Goal: Transaction & Acquisition: Purchase product/service

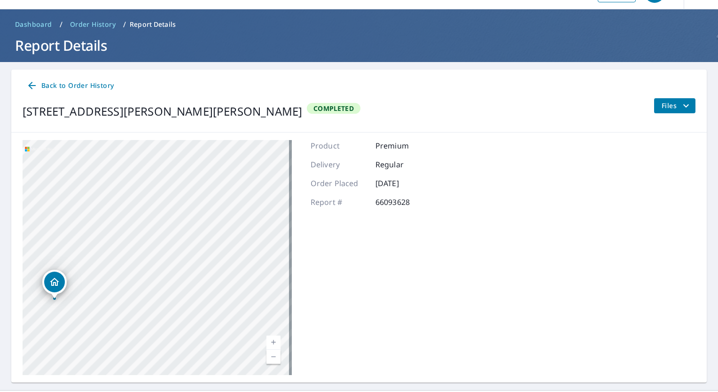
scroll to position [46, 0]
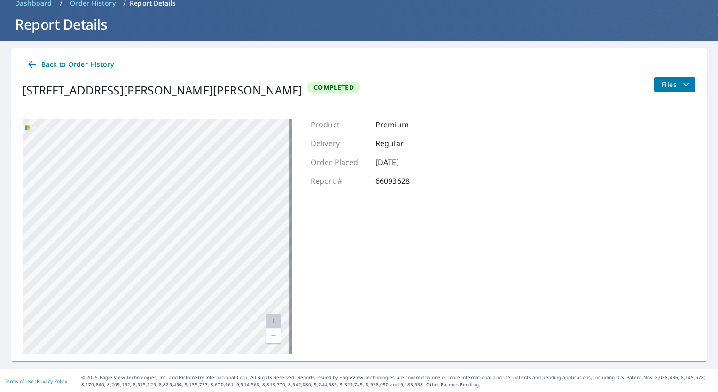
click at [86, 7] on span "Order History" at bounding box center [93, 3] width 46 height 9
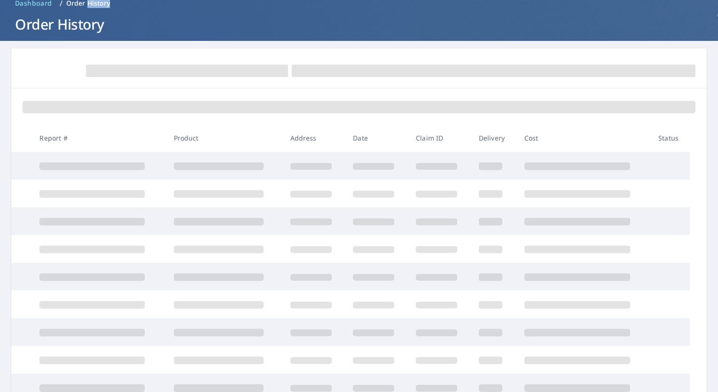
click at [86, 7] on p "Order History" at bounding box center [88, 3] width 44 height 9
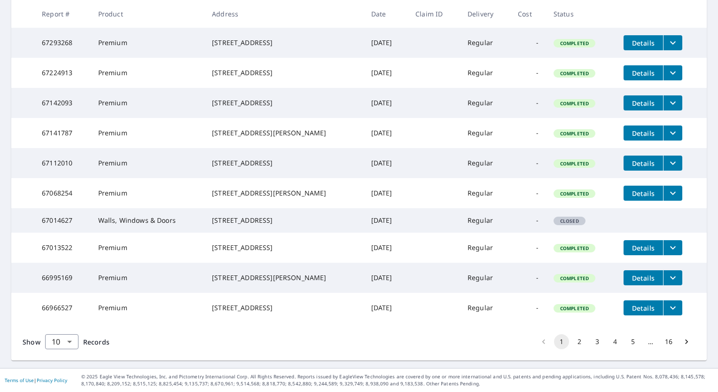
scroll to position [223, 0]
click at [56, 348] on body "MH MH Dashboard Order History Order MH Dashboard / Order History Order History …" at bounding box center [359, 196] width 718 height 392
click at [60, 376] on li "100" at bounding box center [61, 372] width 33 height 17
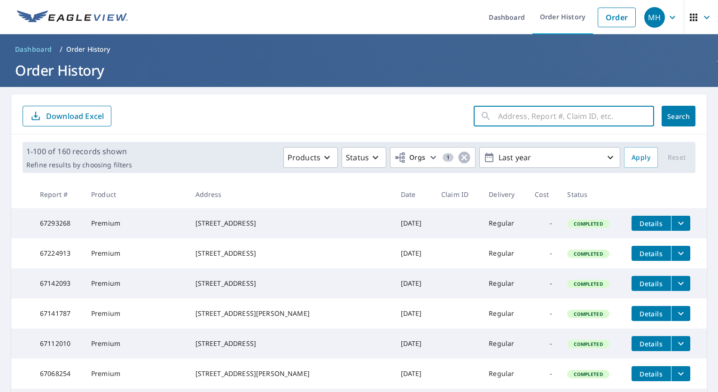
click at [515, 116] on input "text" at bounding box center [576, 116] width 156 height 26
type input "96"
click button "Search" at bounding box center [678, 116] width 34 height 21
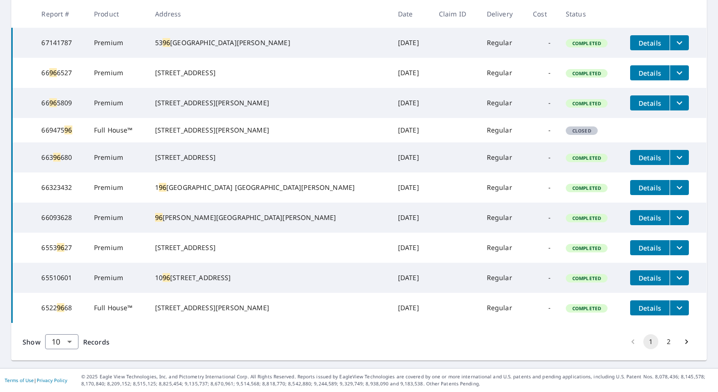
scroll to position [66, 0]
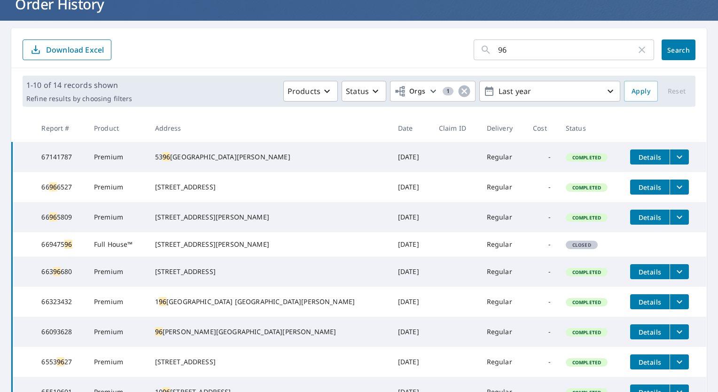
click at [669, 339] on button "filesDropdownBtn-66093628" at bounding box center [678, 331] width 19 height 15
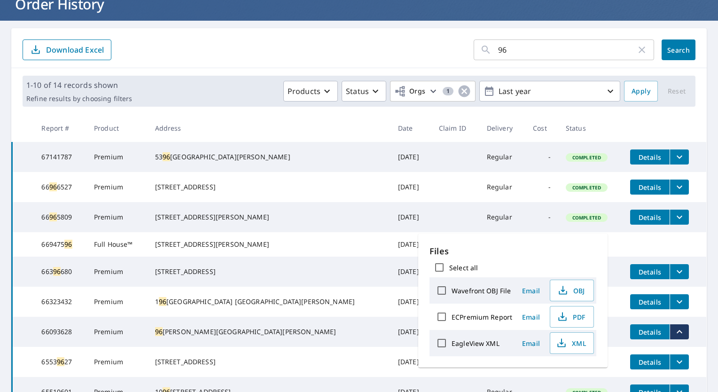
click at [209, 336] on div "[STREET_ADDRESS][PERSON_NAME][PERSON_NAME]" at bounding box center [269, 331] width 228 height 9
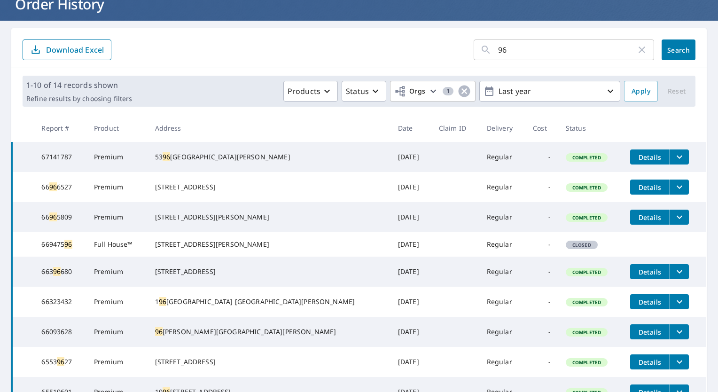
click at [209, 336] on div "[STREET_ADDRESS][PERSON_NAME][PERSON_NAME]" at bounding box center [269, 331] width 228 height 9
click at [636, 336] on span "Details" at bounding box center [650, 331] width 28 height 9
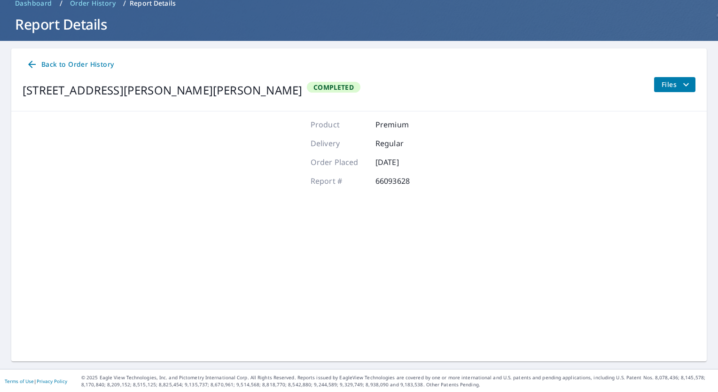
click at [90, 89] on div "[STREET_ADDRESS][PERSON_NAME][PERSON_NAME]" at bounding box center [162, 90] width 279 height 17
click at [91, 88] on div "[STREET_ADDRESS][PERSON_NAME][PERSON_NAME]" at bounding box center [162, 90] width 279 height 17
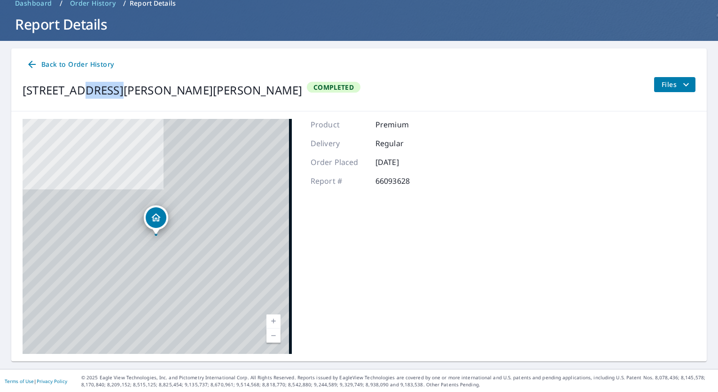
click at [91, 88] on div "[STREET_ADDRESS][PERSON_NAME][PERSON_NAME]" at bounding box center [162, 90] width 279 height 17
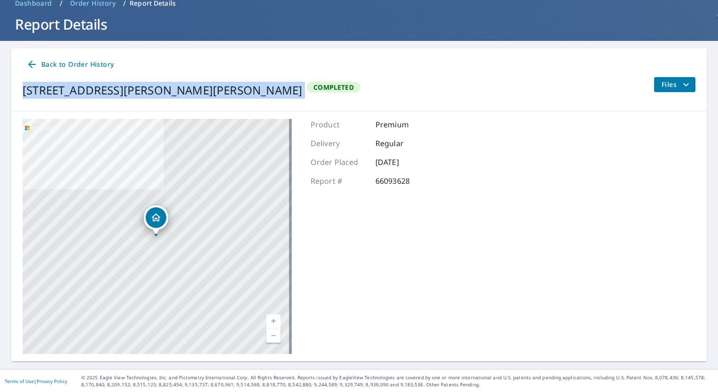
click at [91, 88] on div "[STREET_ADDRESS][PERSON_NAME][PERSON_NAME]" at bounding box center [162, 90] width 279 height 17
copy div "[STREET_ADDRESS][PERSON_NAME][PERSON_NAME]"
click at [51, 66] on span "Back to Order History" at bounding box center [69, 65] width 87 height 12
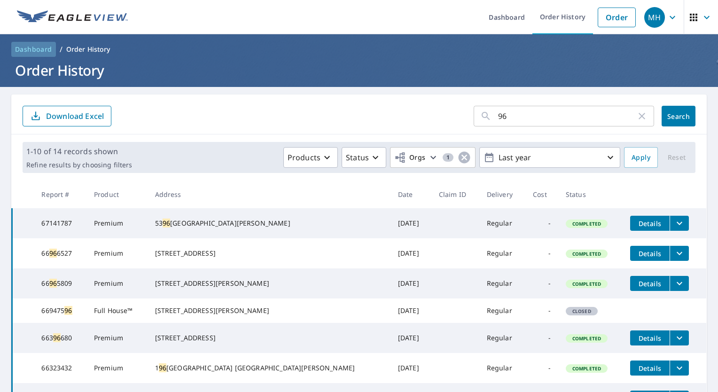
click at [35, 47] on span "Dashboard" at bounding box center [33, 49] width 37 height 9
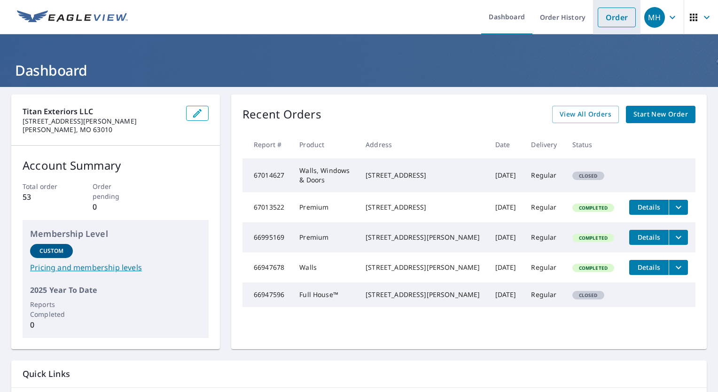
click at [599, 12] on link "Order" at bounding box center [616, 18] width 38 height 20
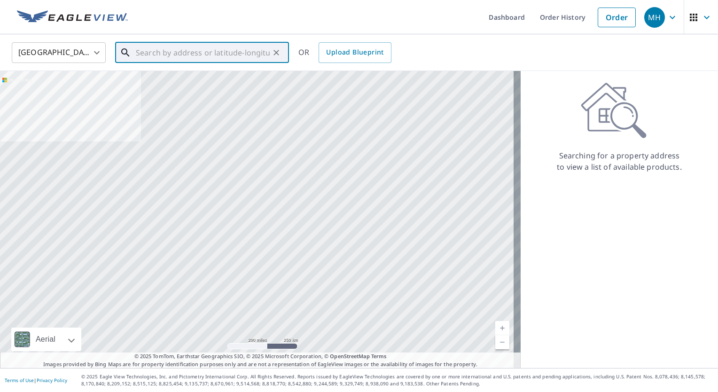
click at [209, 43] on input "text" at bounding box center [203, 52] width 134 height 26
paste input "[STREET_ADDRESS][PERSON_NAME][PERSON_NAME]"
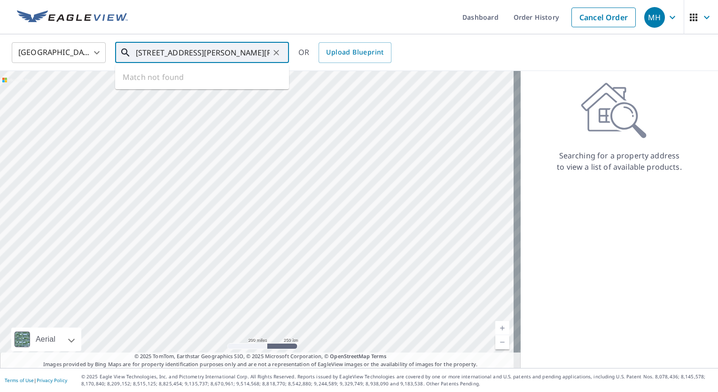
scroll to position [0, 22]
click at [191, 91] on p "[GEOGRAPHIC_DATA][PERSON_NAME]" at bounding box center [207, 89] width 147 height 9
type input "[STREET_ADDRESS][PERSON_NAME][PERSON_NAME]"
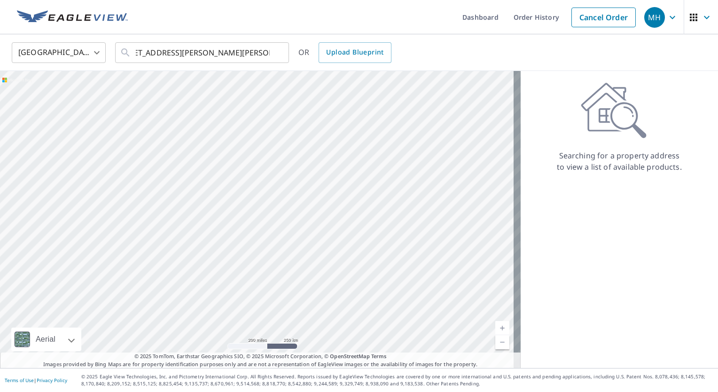
scroll to position [0, 0]
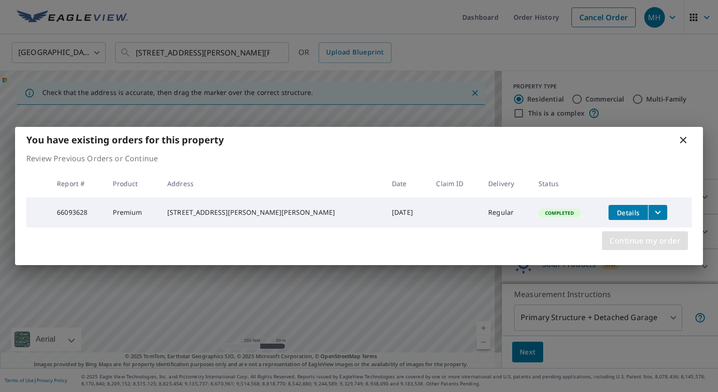
click at [611, 237] on span "Continue my order" at bounding box center [644, 240] width 71 height 13
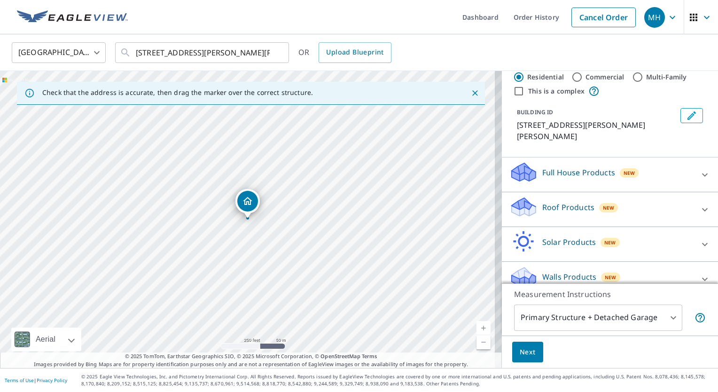
scroll to position [34, 0]
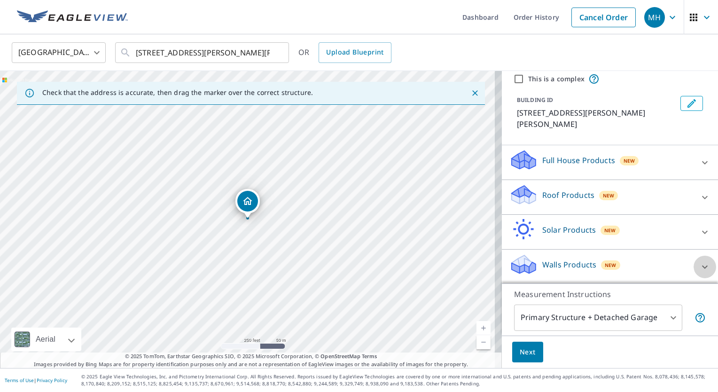
click at [699, 266] on icon at bounding box center [704, 266] width 11 height 11
click at [549, 277] on div "Walls Products New" at bounding box center [604, 266] width 190 height 27
click at [545, 266] on p "Walls Products" at bounding box center [569, 264] width 54 height 11
click at [526, 266] on icon at bounding box center [524, 267] width 24 height 11
click at [601, 259] on div "New" at bounding box center [610, 264] width 19 height 11
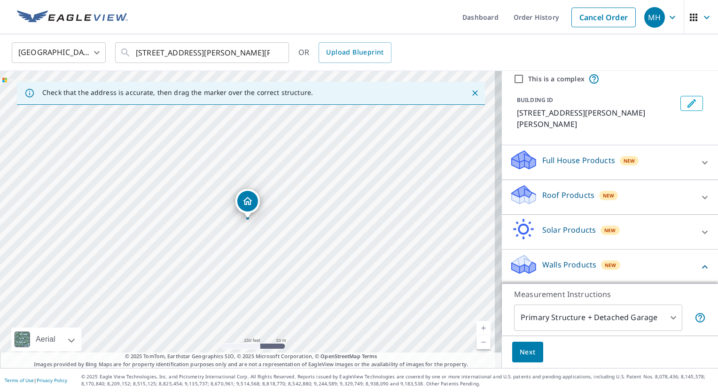
scroll to position [87, 0]
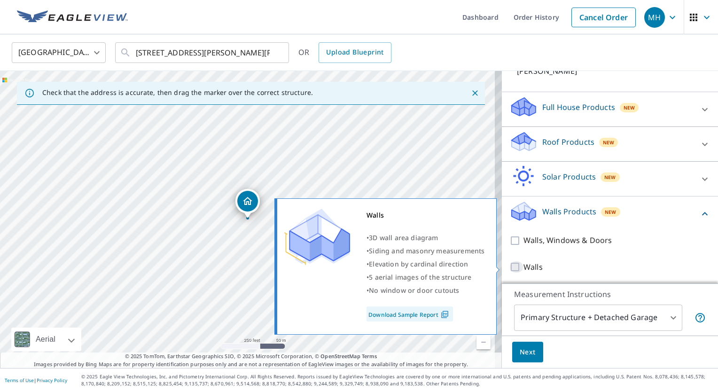
click at [511, 263] on input "Walls" at bounding box center [516, 266] width 14 height 11
checkbox input "true"
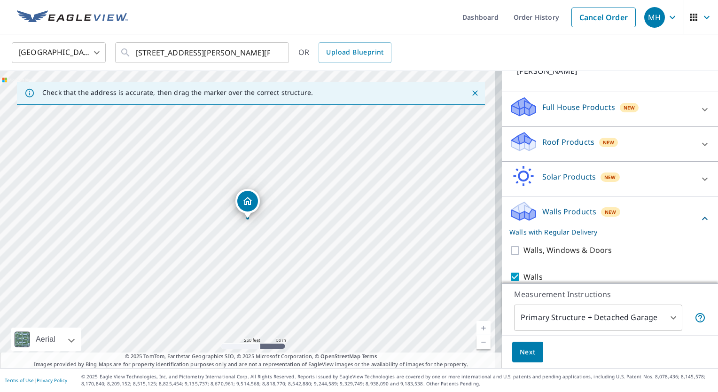
scroll to position [118, 0]
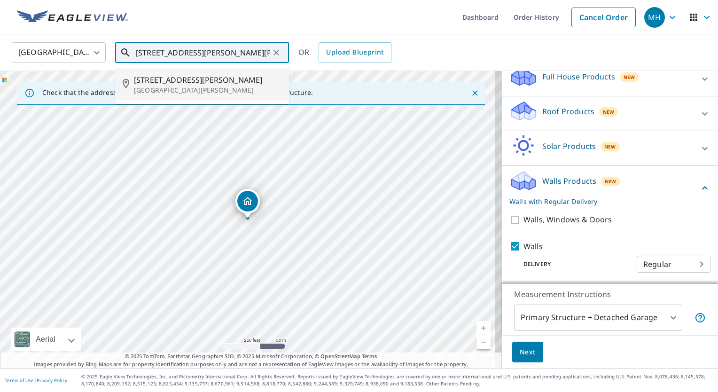
drag, startPoint x: 145, startPoint y: 52, endPoint x: 0, endPoint y: 24, distance: 147.7
click at [0, 24] on div "Dashboard Order History Cancel Order MH United States [GEOGRAPHIC_DATA] ​ [STRE…" at bounding box center [359, 196] width 718 height 392
type input "[STREET_ADDRESS][PERSON_NAME][PERSON_NAME]"
click at [188, 85] on p "[GEOGRAPHIC_DATA][PERSON_NAME]" at bounding box center [207, 89] width 147 height 9
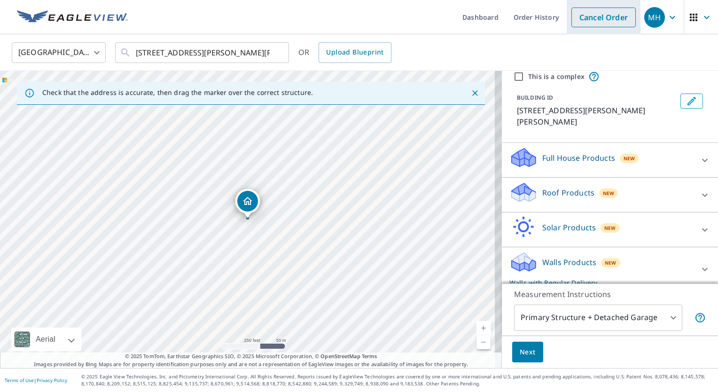
scroll to position [44, 0]
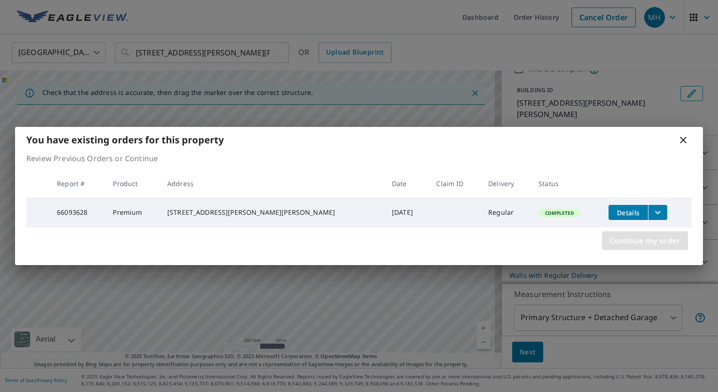
click at [640, 247] on span "Continue my order" at bounding box center [644, 240] width 71 height 13
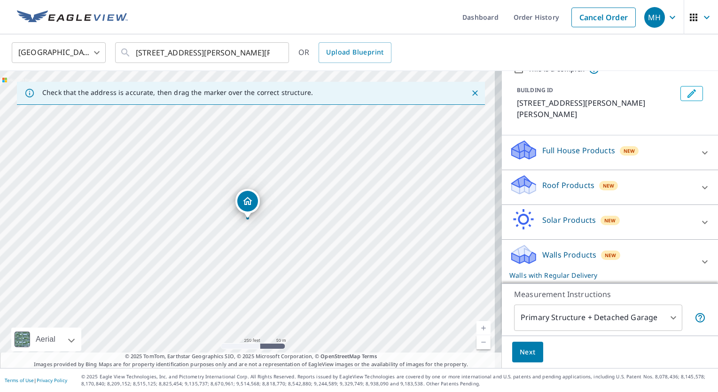
click at [552, 255] on p "Walls Products" at bounding box center [569, 254] width 54 height 11
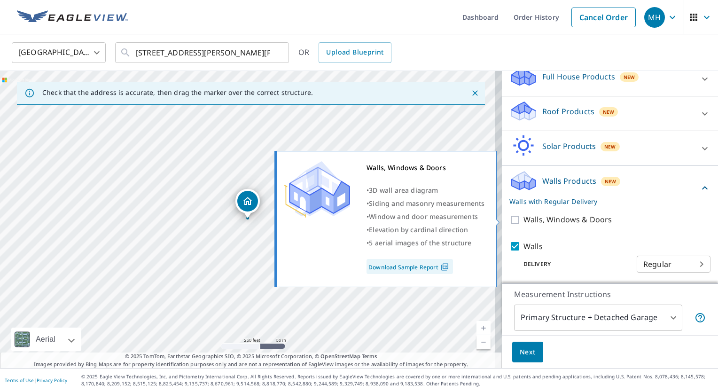
click at [559, 217] on p "Walls, Windows & Doors" at bounding box center [567, 220] width 88 height 12
click at [523, 217] on input "Walls, Windows & Doors" at bounding box center [516, 219] width 14 height 11
checkbox input "true"
checkbox input "false"
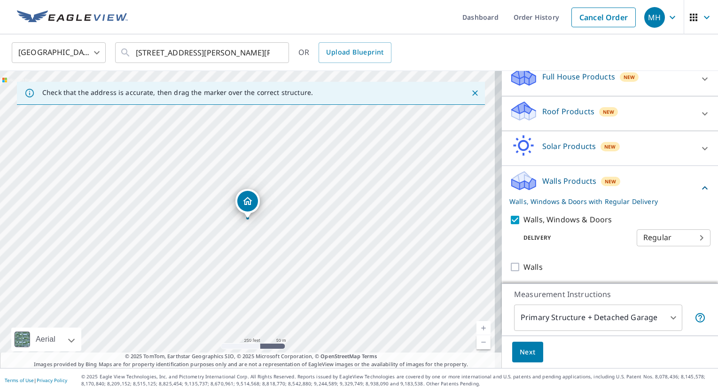
click at [519, 355] on span "Next" at bounding box center [527, 352] width 16 height 12
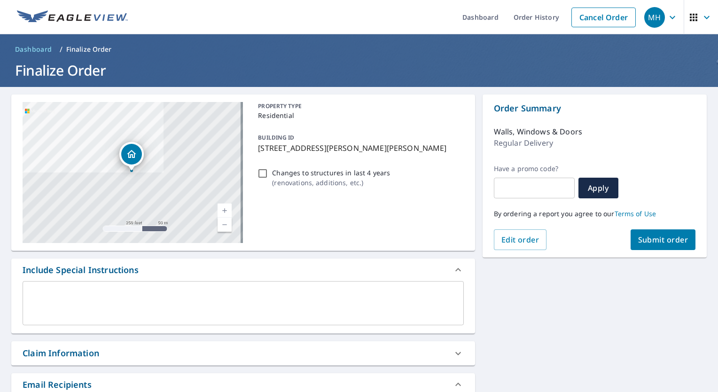
click at [652, 238] on span "Submit order" at bounding box center [663, 239] width 50 height 10
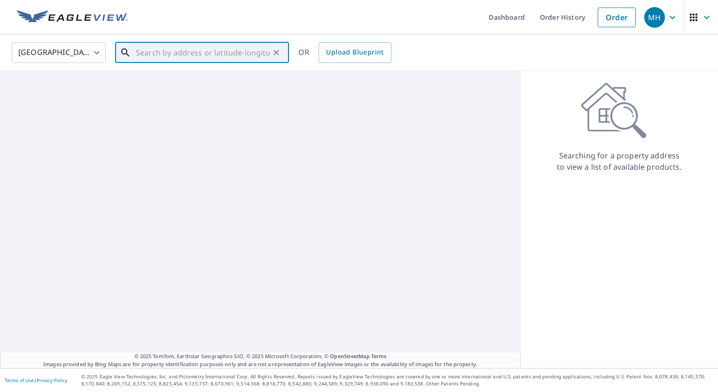
click at [229, 53] on input "text" at bounding box center [203, 52] width 134 height 26
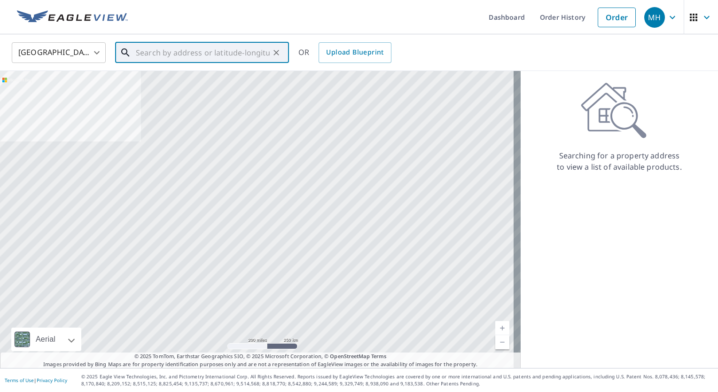
click at [237, 47] on input "text" at bounding box center [203, 52] width 134 height 26
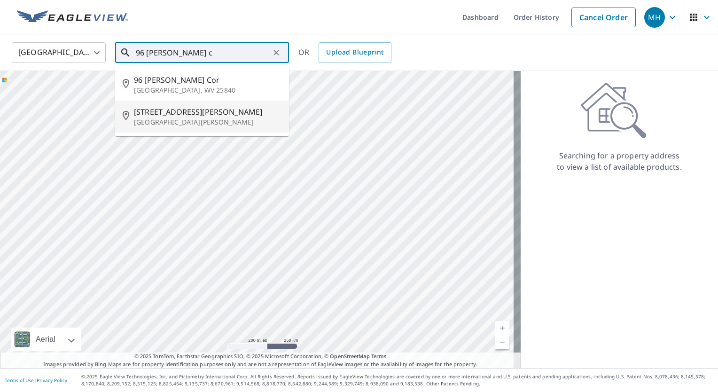
click at [210, 106] on span "[STREET_ADDRESS][PERSON_NAME]" at bounding box center [207, 111] width 147 height 11
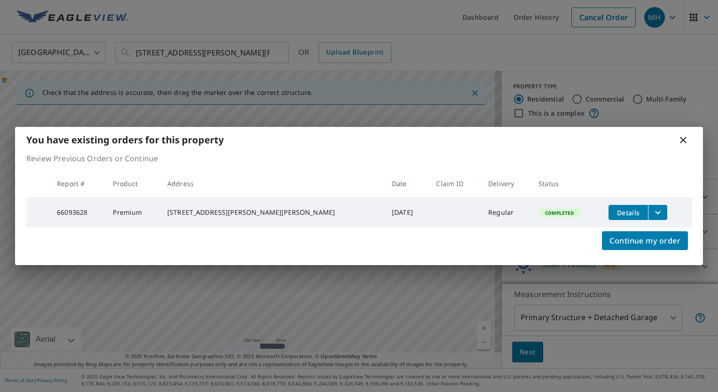
drag, startPoint x: 691, startPoint y: 141, endPoint x: 680, endPoint y: 143, distance: 11.4
click at [686, 141] on div "You have existing orders for this property" at bounding box center [359, 140] width 688 height 26
click at [680, 134] on icon at bounding box center [682, 139] width 11 height 11
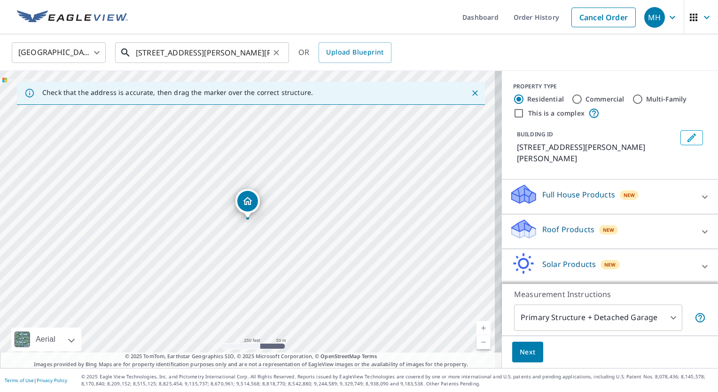
click at [192, 46] on input "[STREET_ADDRESS][PERSON_NAME][PERSON_NAME]" at bounding box center [203, 52] width 134 height 26
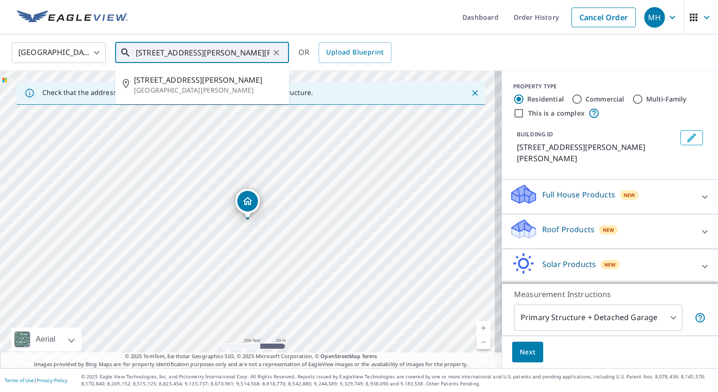
drag, startPoint x: 221, startPoint y: 52, endPoint x: 149, endPoint y: 47, distance: 72.5
click at [209, 52] on input "[STREET_ADDRESS][PERSON_NAME][PERSON_NAME]" at bounding box center [203, 52] width 134 height 26
click at [139, 51] on input "[STREET_ADDRESS][PERSON_NAME][PERSON_NAME]" at bounding box center [203, 52] width 134 height 26
type input "84 Jacobs Creek Ct Saint Charles, MO 63304"
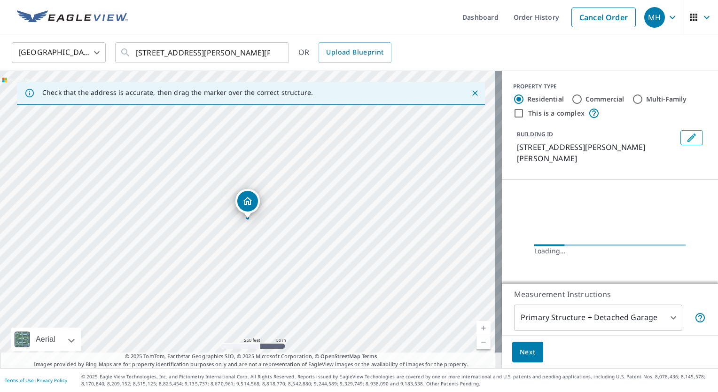
click at [527, 157] on p "84 Jacobs Creek Ct, Saint Charles, MO, 63304" at bounding box center [597, 152] width 160 height 23
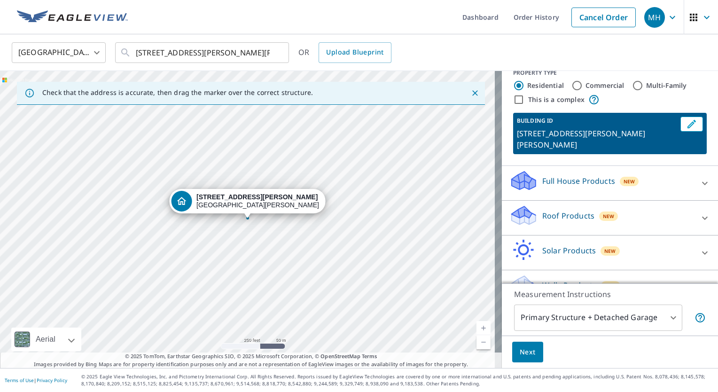
scroll to position [34, 0]
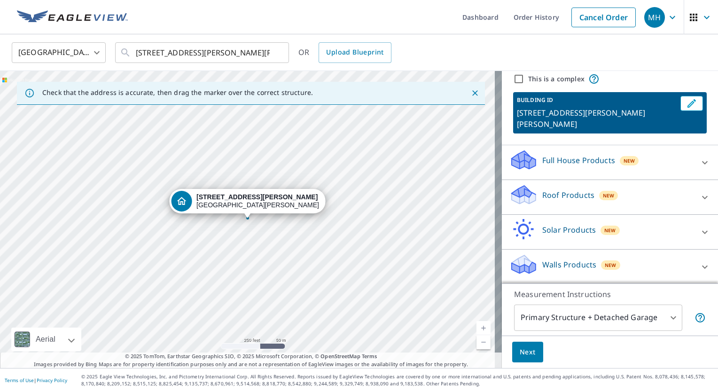
click at [552, 115] on p "84 Jacobs Creek Ct, Saint Charles, MO, 63304" at bounding box center [597, 118] width 160 height 23
click at [558, 164] on p "Full House Products" at bounding box center [578, 160] width 73 height 11
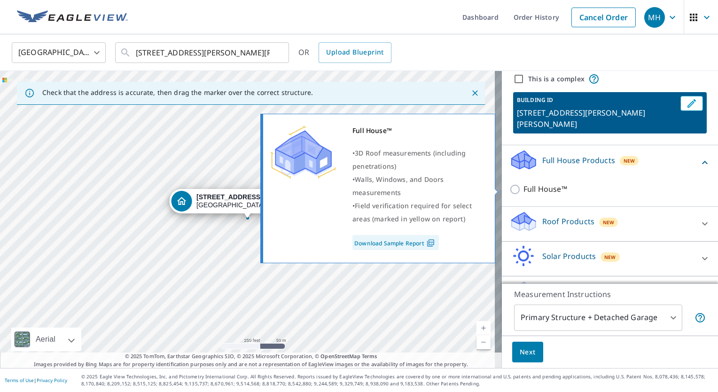
click at [546, 190] on p "Full House™" at bounding box center [545, 189] width 44 height 12
click at [523, 190] on input "Full House™" at bounding box center [516, 189] width 14 height 11
checkbox input "true"
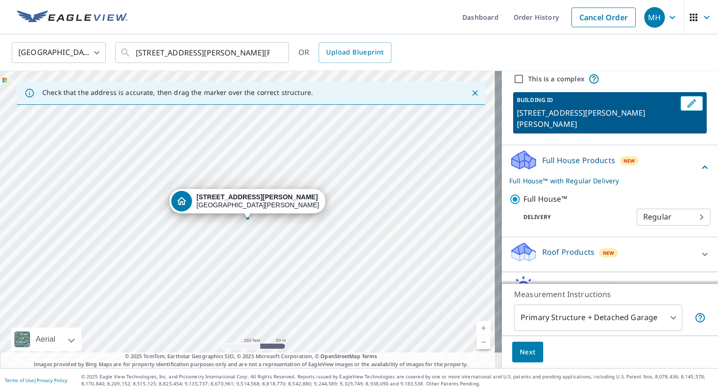
click at [529, 354] on button "Next" at bounding box center [527, 351] width 31 height 21
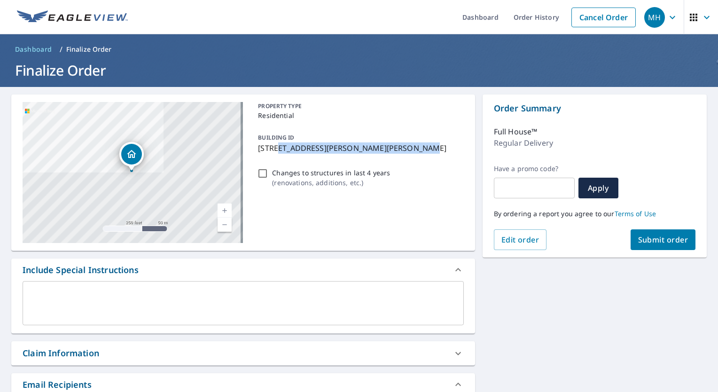
drag, startPoint x: 274, startPoint y: 152, endPoint x: 400, endPoint y: 160, distance: 126.2
click at [400, 160] on div "PROPERTY TYPE Residential BUILDING ID 84 Jacobs Creek Ct, Saint Charles, MO, 63…" at bounding box center [358, 172] width 209 height 141
drag, startPoint x: 400, startPoint y: 160, endPoint x: 351, endPoint y: 152, distance: 49.6
click at [351, 152] on p "84 Jacobs Creek Ct, Saint Charles, MO, 63304" at bounding box center [359, 147] width 202 height 11
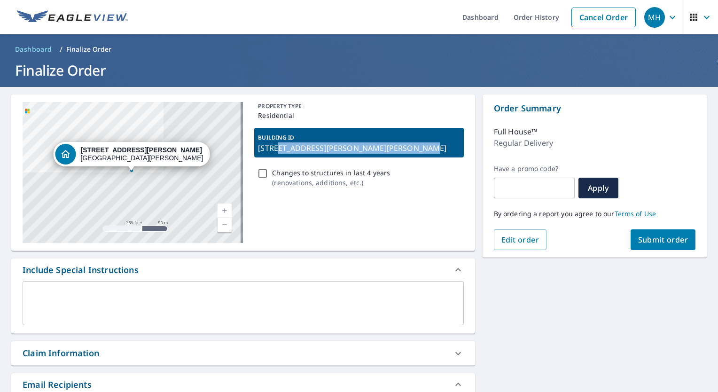
click at [347, 150] on p "84 Jacobs Creek Ct, Saint Charles, MO, 63304" at bounding box center [359, 147] width 202 height 11
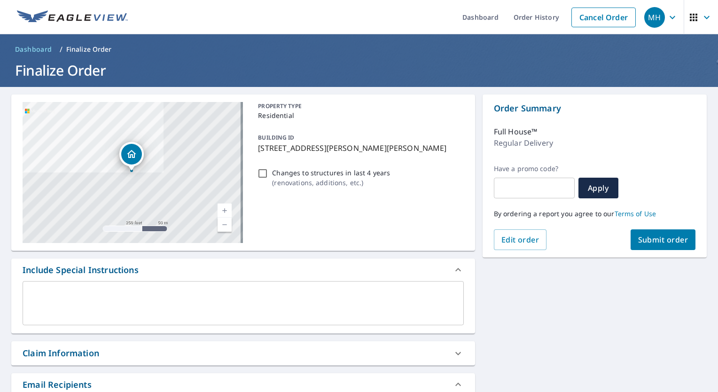
click at [343, 149] on p "84 Jacobs Creek Ct, Saint Charles, MO, 63304" at bounding box center [359, 147] width 202 height 11
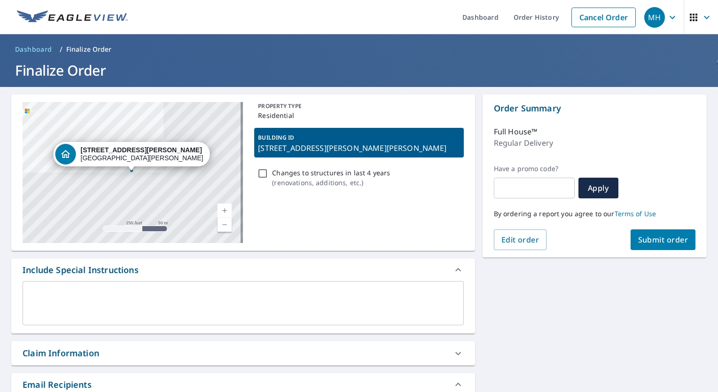
click at [342, 149] on p "84 Jacobs Creek Ct, Saint Charles, MO, 63304" at bounding box center [359, 147] width 202 height 11
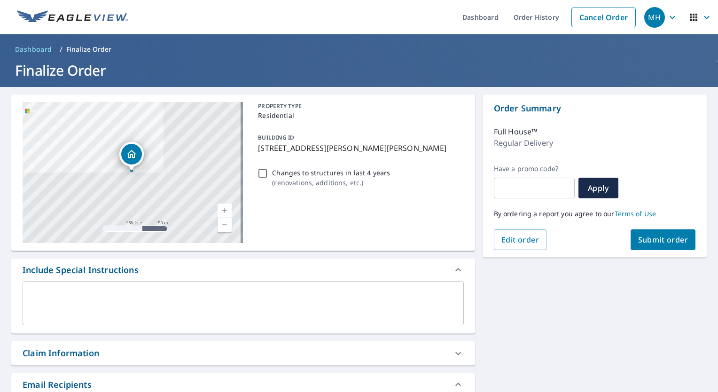
click at [340, 149] on p "84 Jacobs Creek Ct, Saint Charles, MO, 63304" at bounding box center [359, 147] width 202 height 11
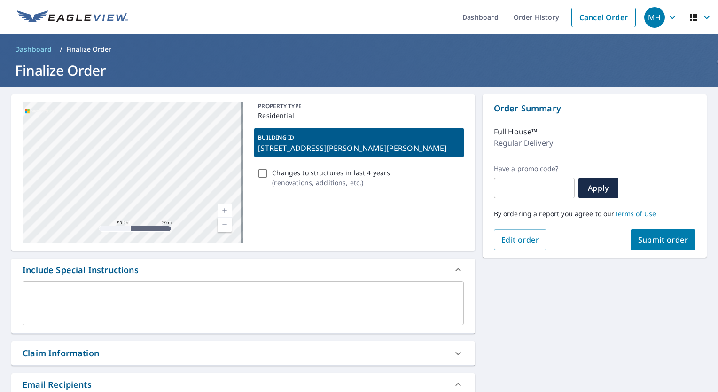
click at [652, 244] on span "Submit order" at bounding box center [663, 239] width 50 height 10
checkbox input "true"
